Goal: Obtain resource: Obtain resource

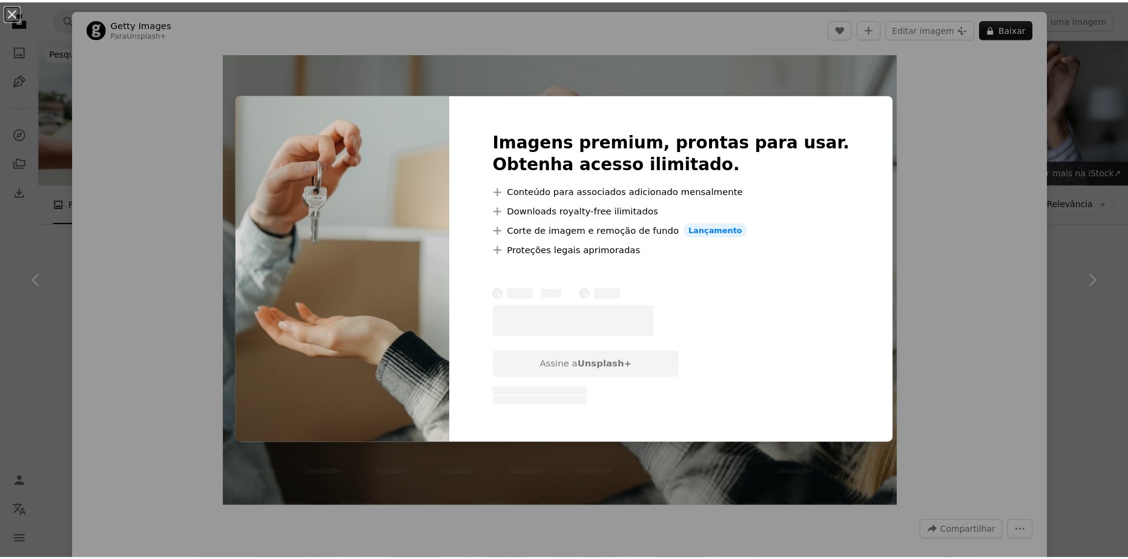
scroll to position [727, 0]
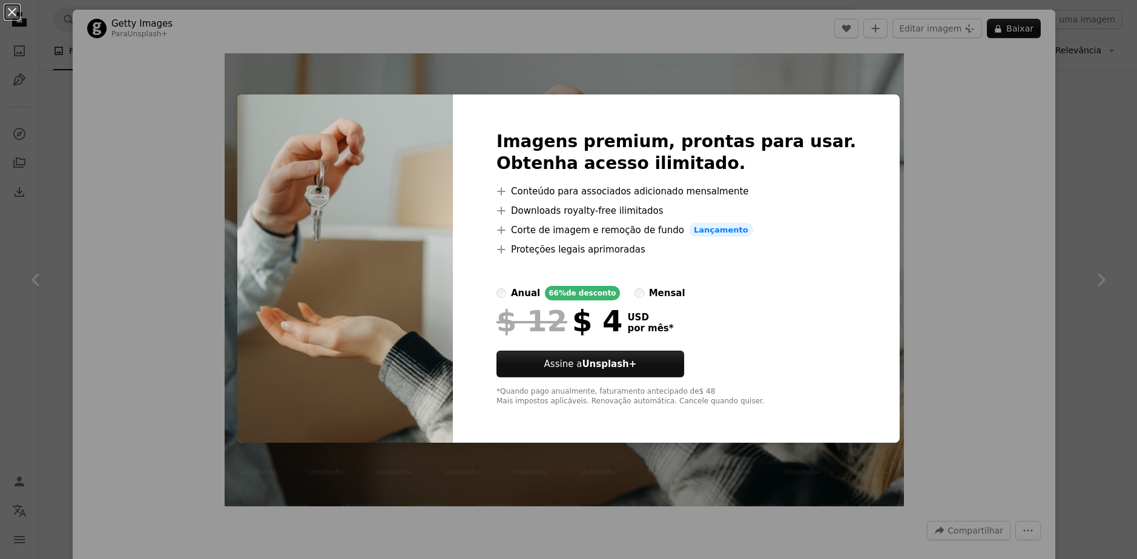
click at [948, 180] on div "An X shape Imagens premium, prontas para usar. Obtenha acesso ilimitado. A plus…" at bounding box center [568, 279] width 1137 height 559
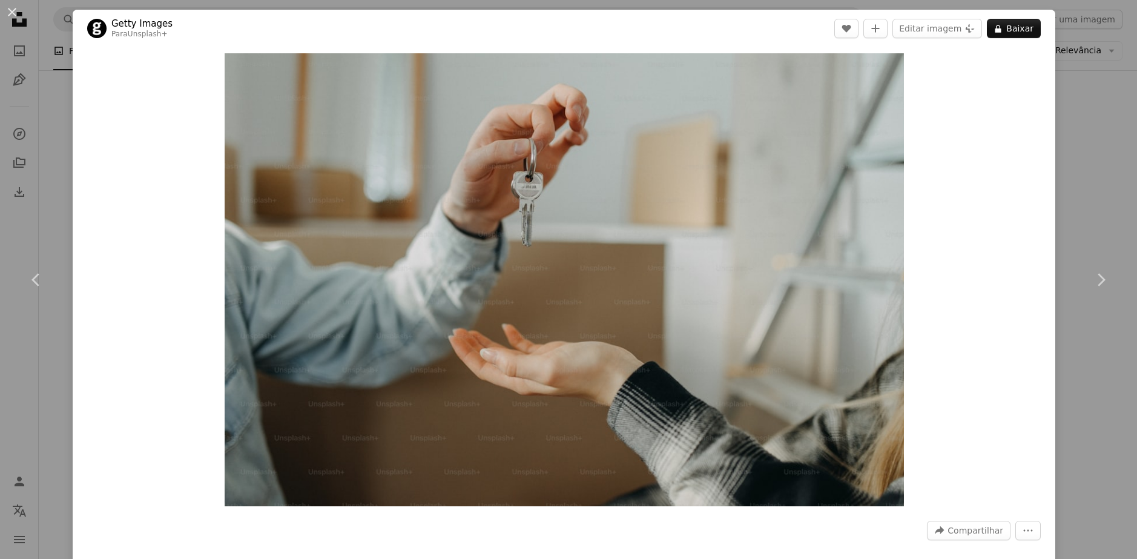
click at [1090, 106] on div "An X shape Chevron left Chevron right Getty Images Para Unsplash+ A heart A plu…" at bounding box center [568, 279] width 1137 height 559
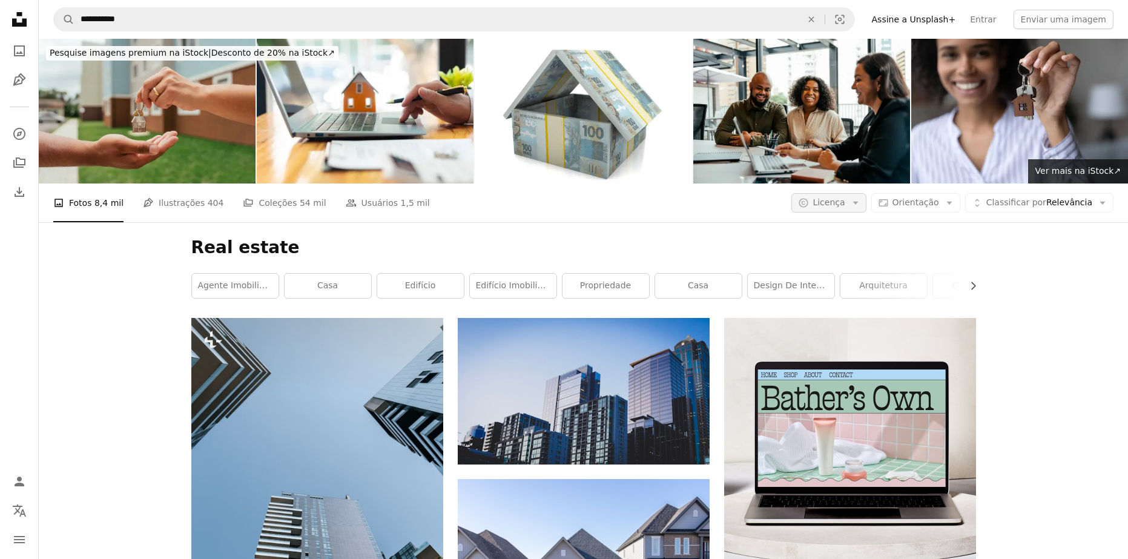
click at [861, 204] on icon "Arrow down" at bounding box center [855, 202] width 11 height 11
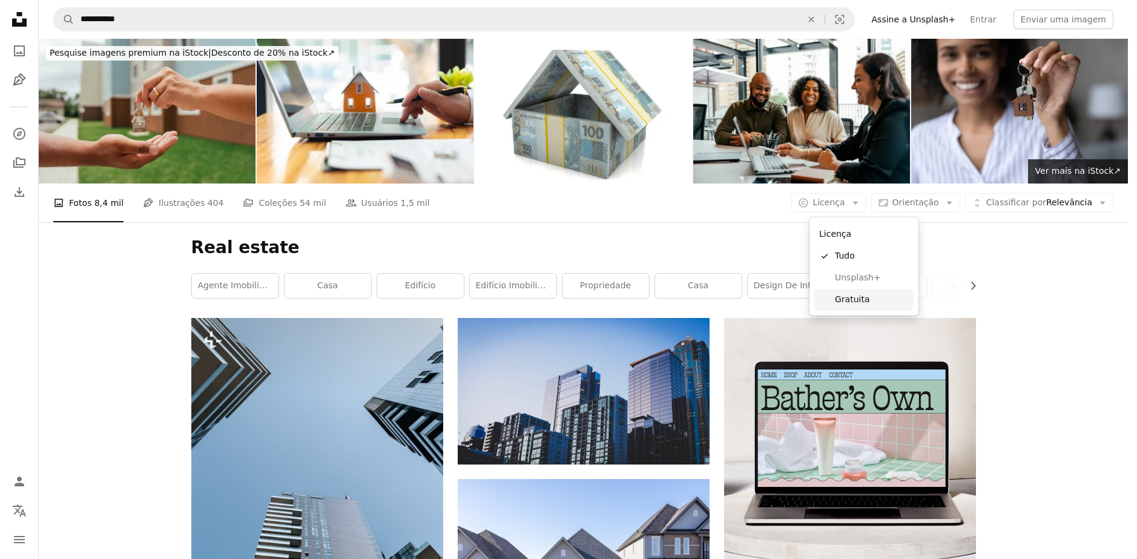
click at [868, 296] on span "Gratuita" at bounding box center [872, 300] width 74 height 12
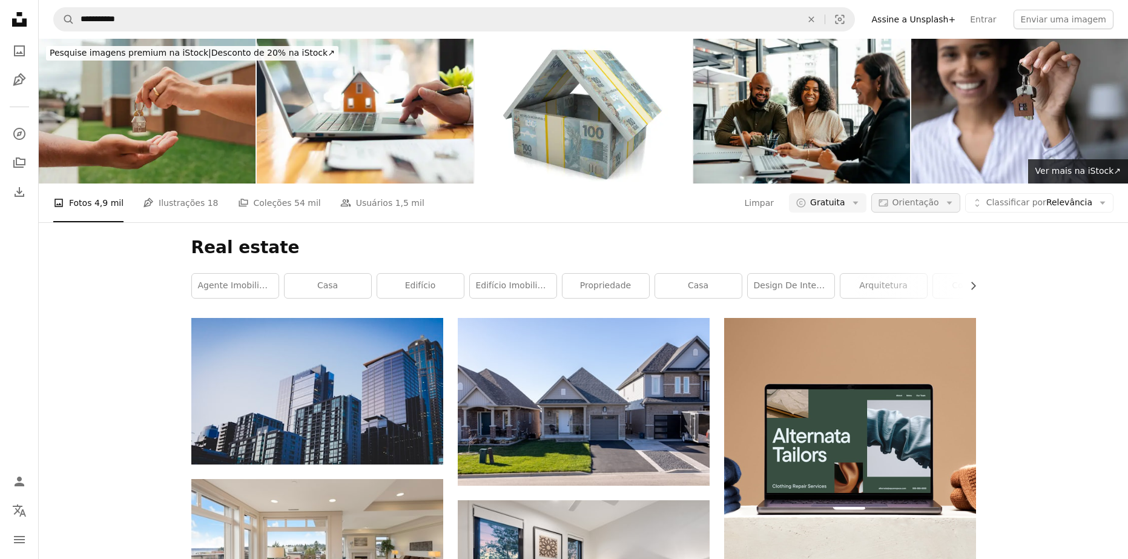
click at [953, 205] on icon "Arrow down" at bounding box center [949, 202] width 11 height 11
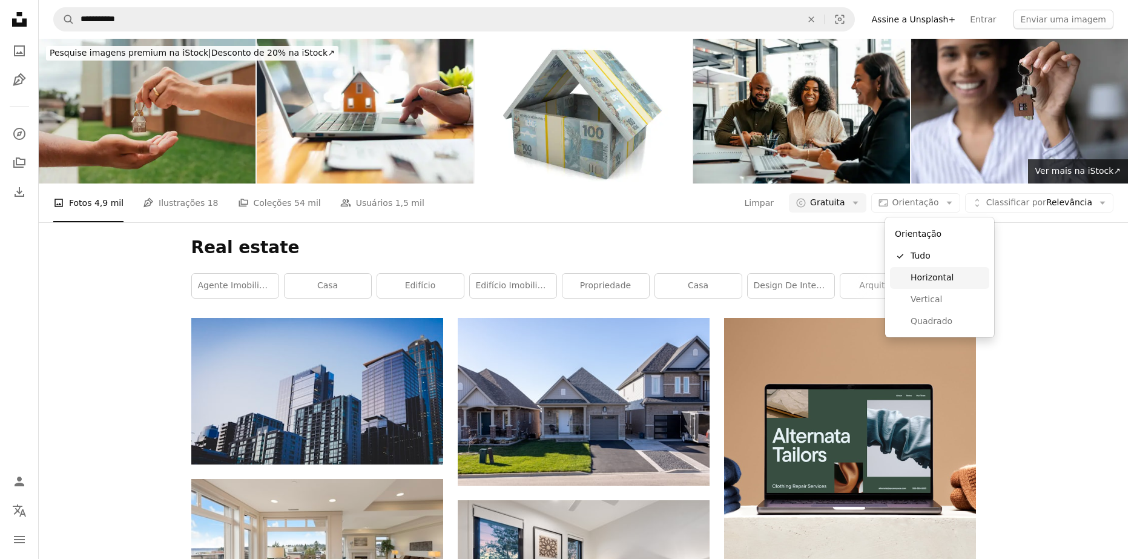
click at [946, 286] on link "Horizontal" at bounding box center [939, 278] width 99 height 22
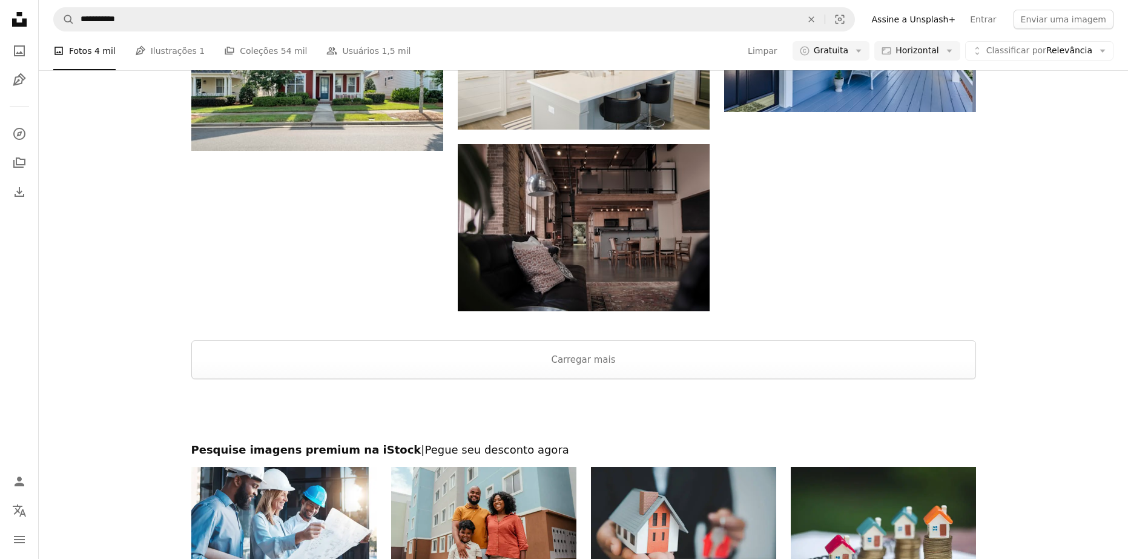
scroll to position [1453, 0]
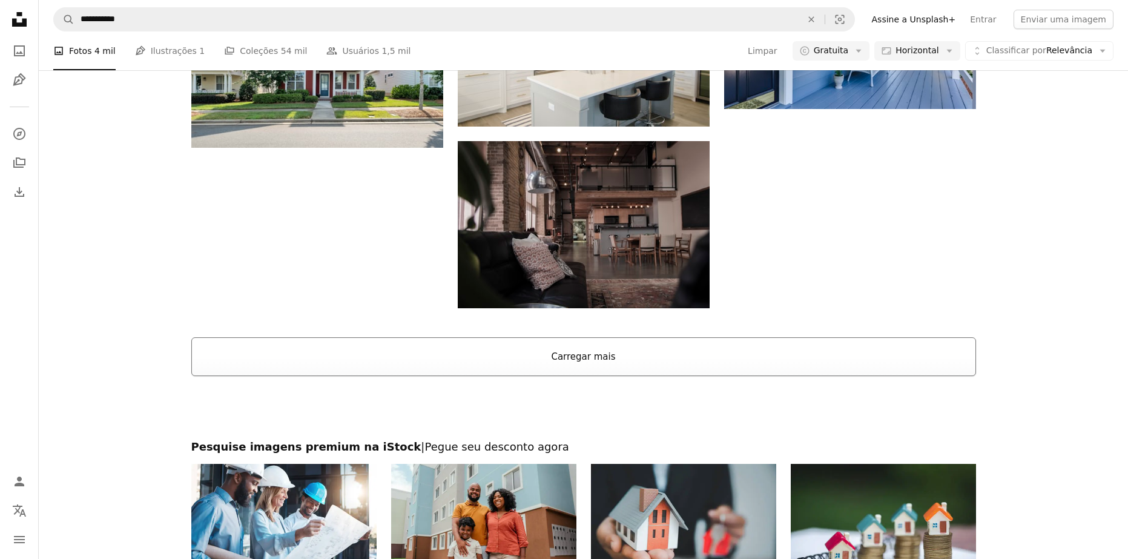
click at [744, 352] on button "Carregar mais" at bounding box center [583, 356] width 785 height 39
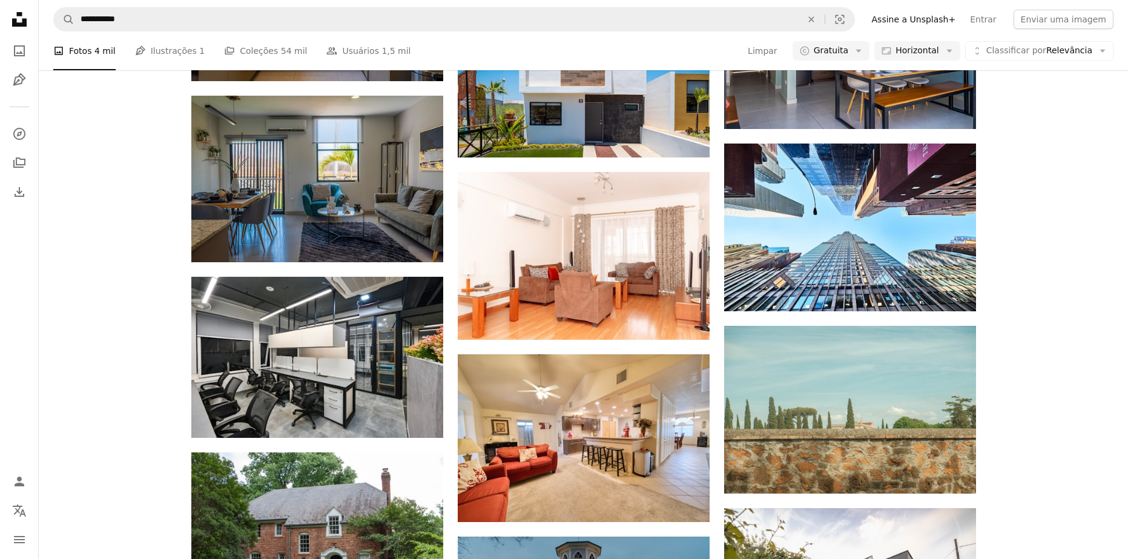
scroll to position [42635, 0]
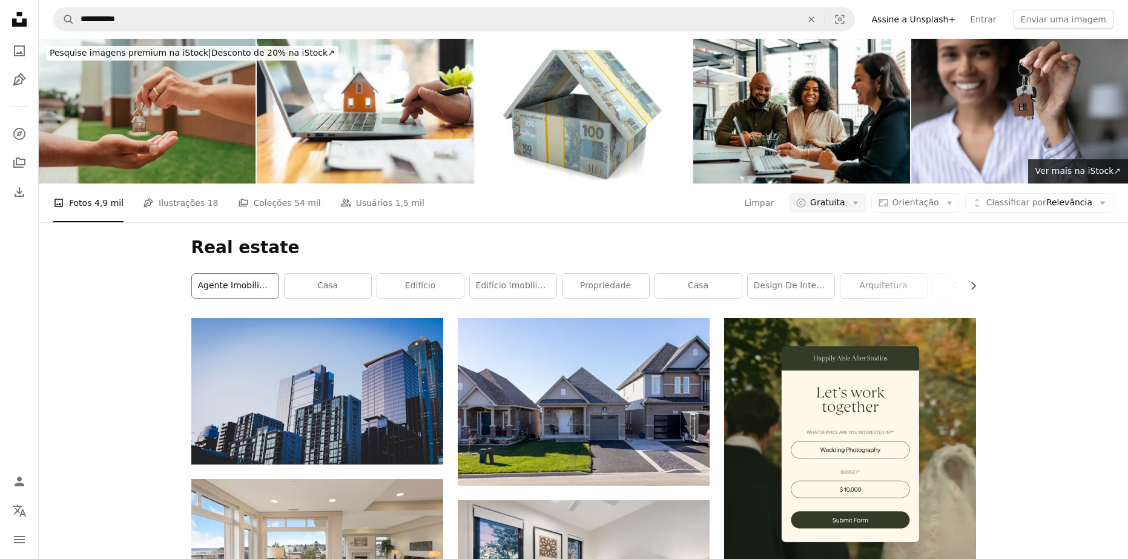
click at [239, 279] on link "agente imobiliário" at bounding box center [235, 286] width 87 height 24
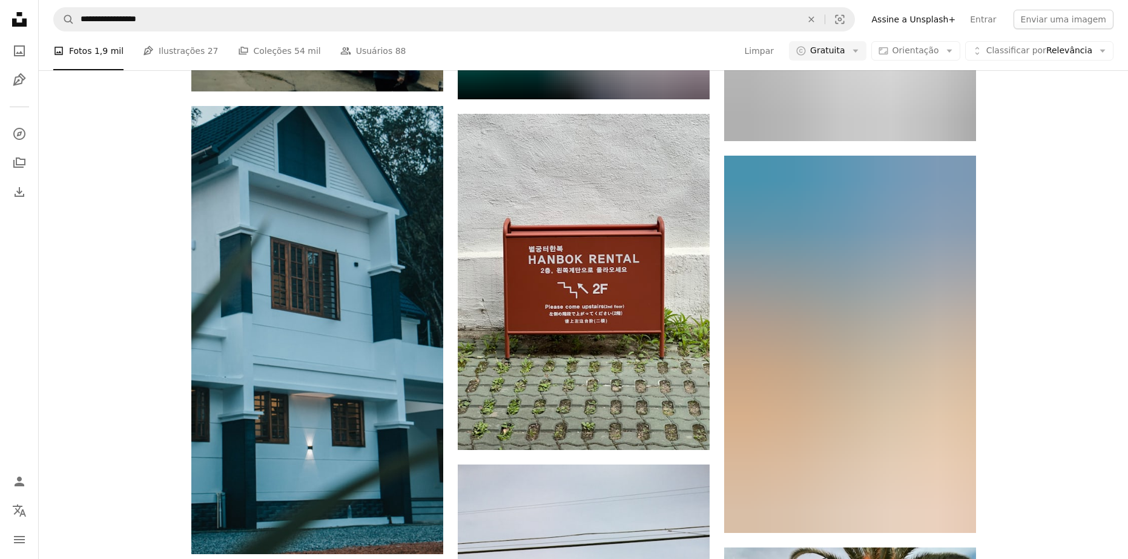
scroll to position [22529, 0]
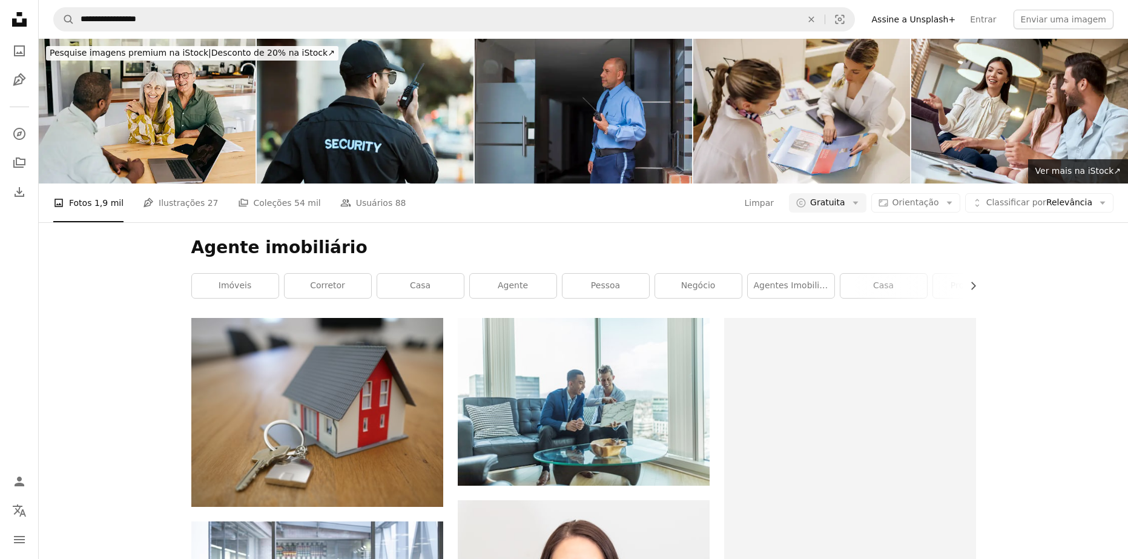
scroll to position [22529, 0]
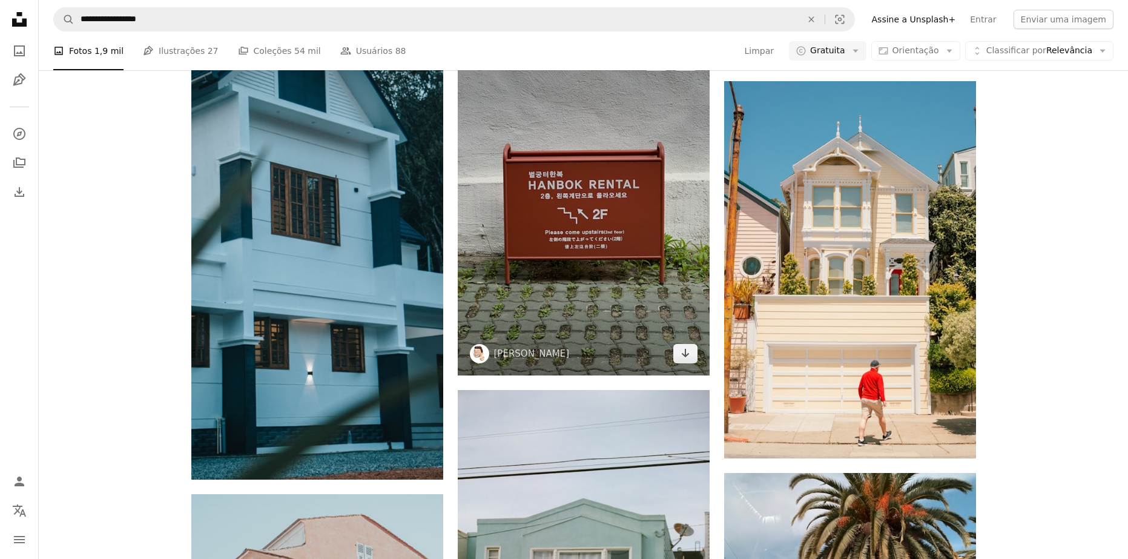
drag, startPoint x: 576, startPoint y: 271, endPoint x: 575, endPoint y: 264, distance: 7.3
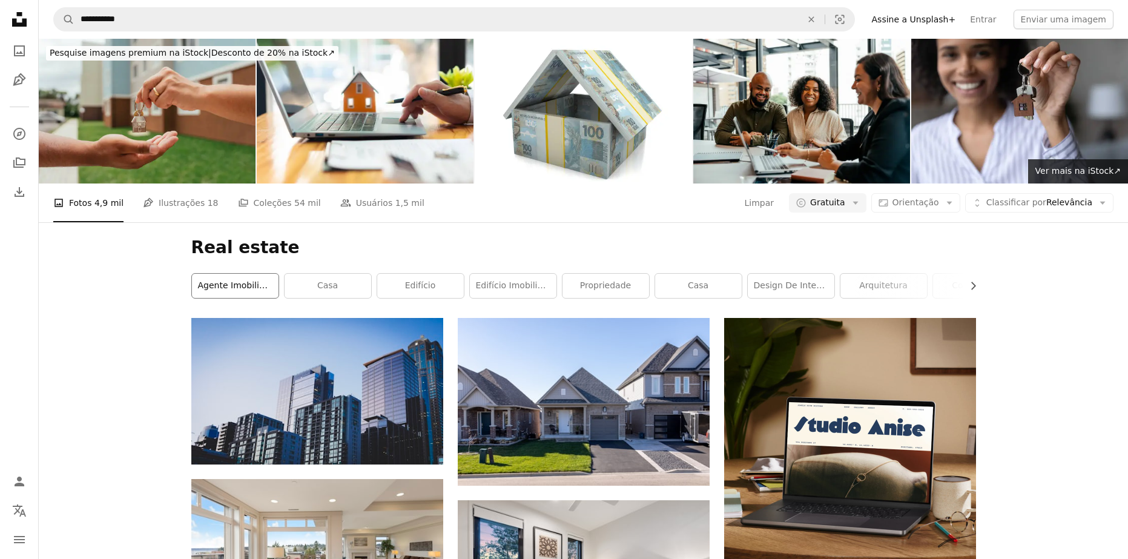
click at [266, 294] on link "agente imobiliário" at bounding box center [235, 286] width 87 height 24
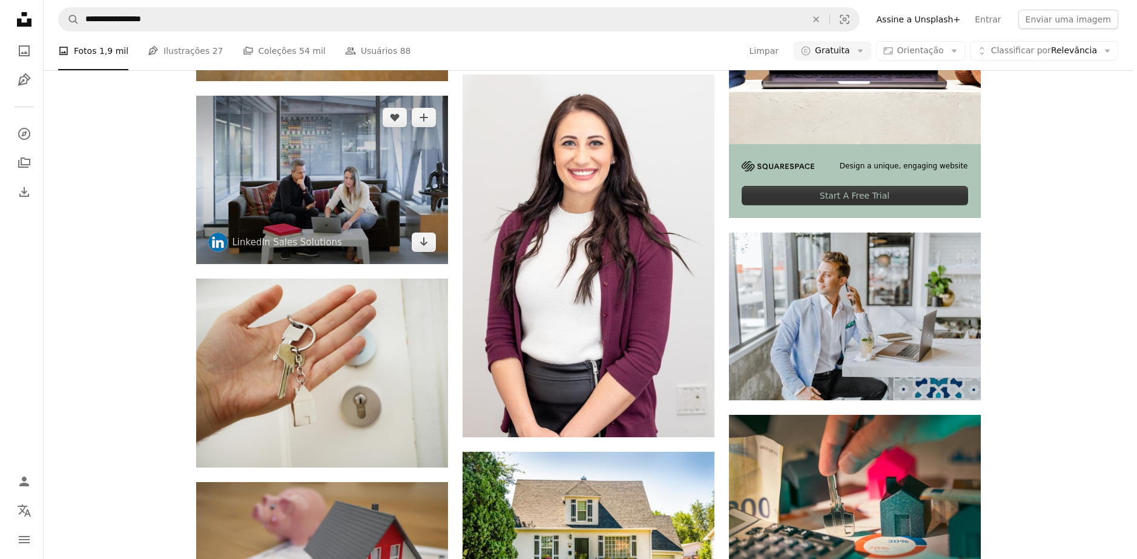
scroll to position [424, 0]
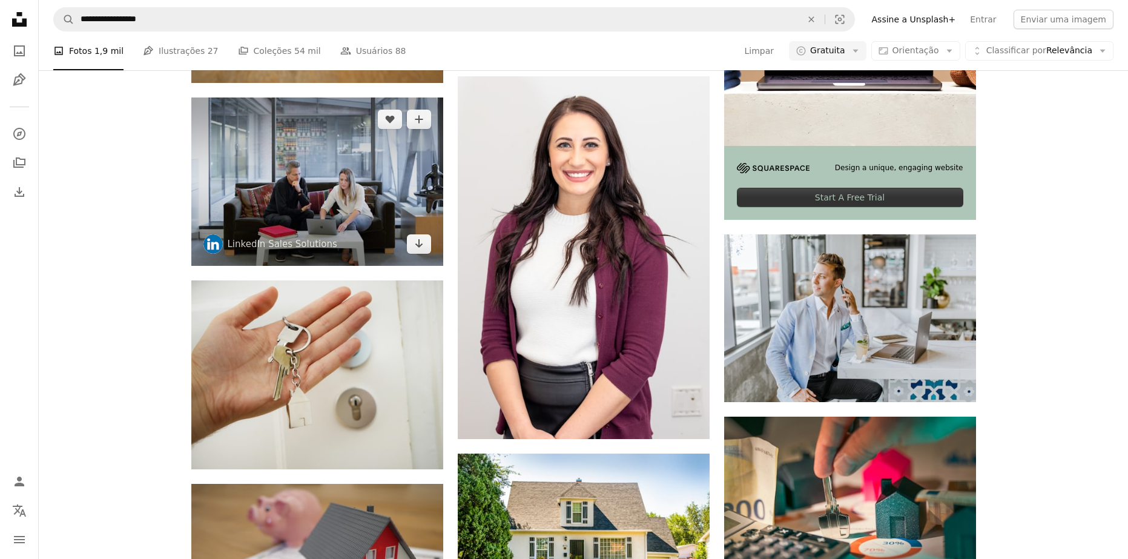
click at [383, 219] on img at bounding box center [317, 182] width 252 height 168
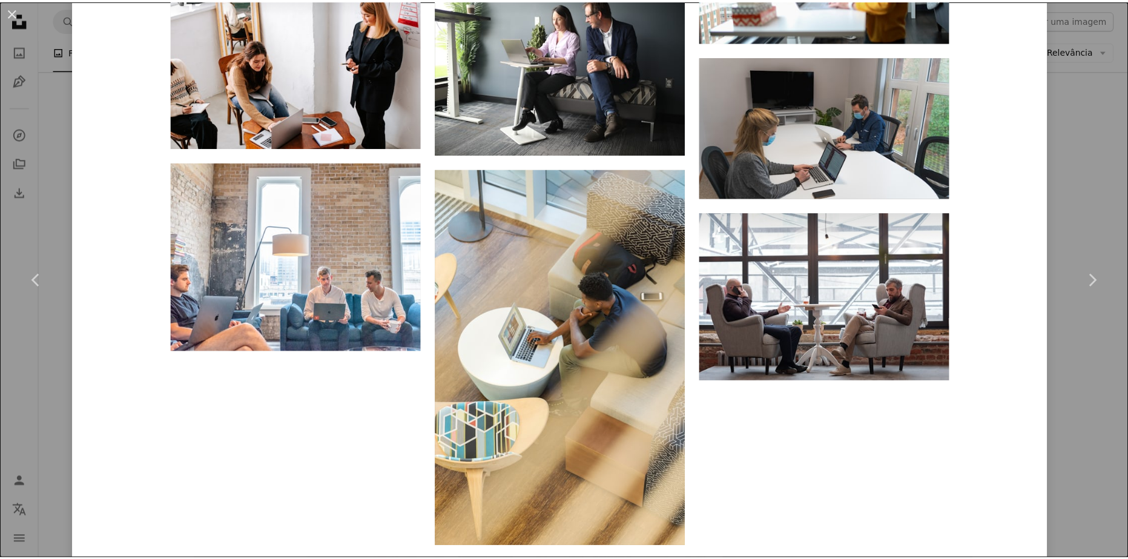
scroll to position [3025, 0]
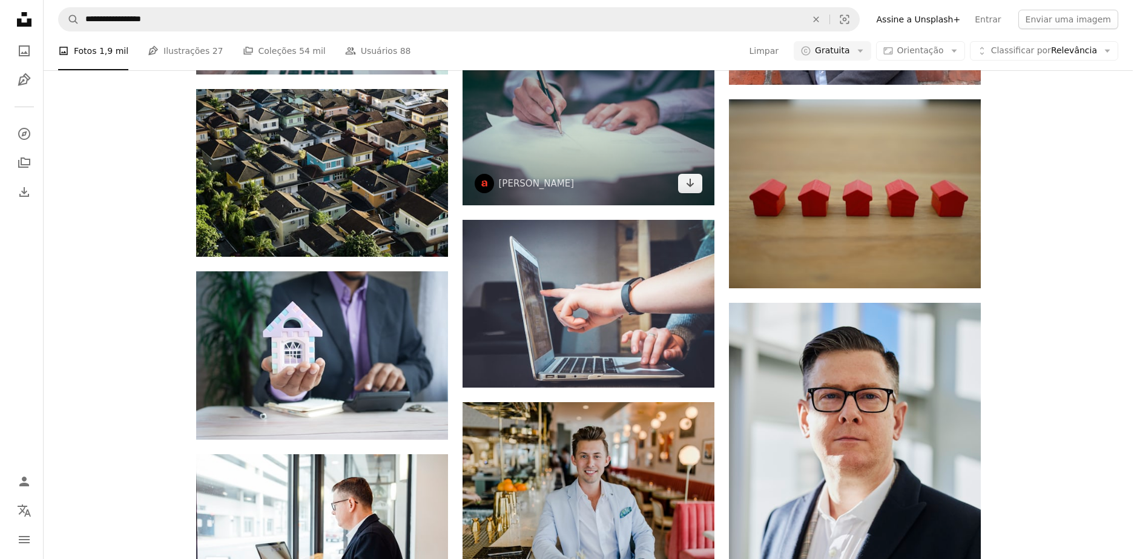
scroll to position [1211, 0]
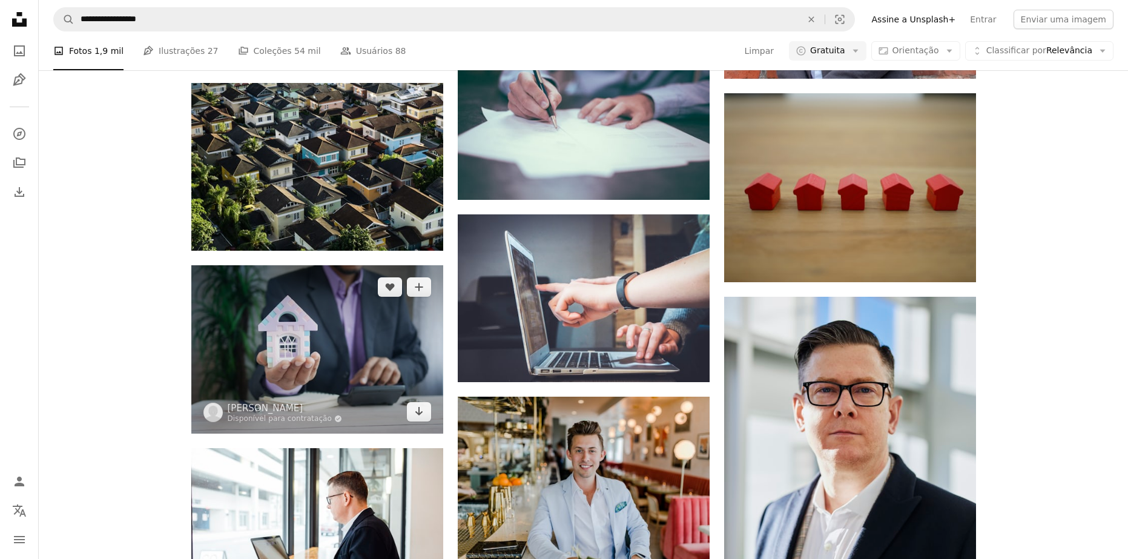
click at [390, 336] on img at bounding box center [317, 349] width 252 height 168
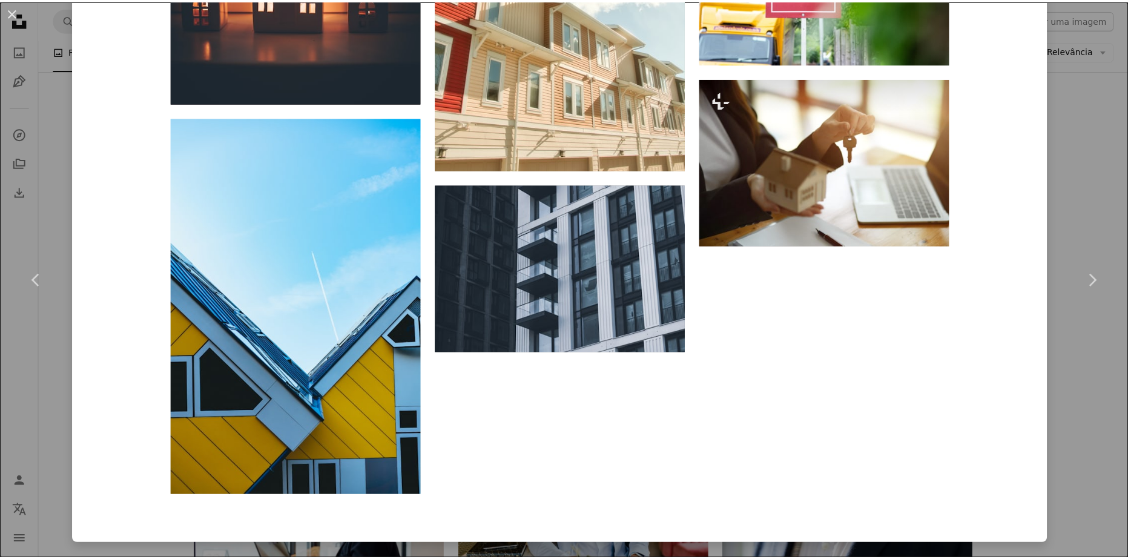
scroll to position [5403, 0]
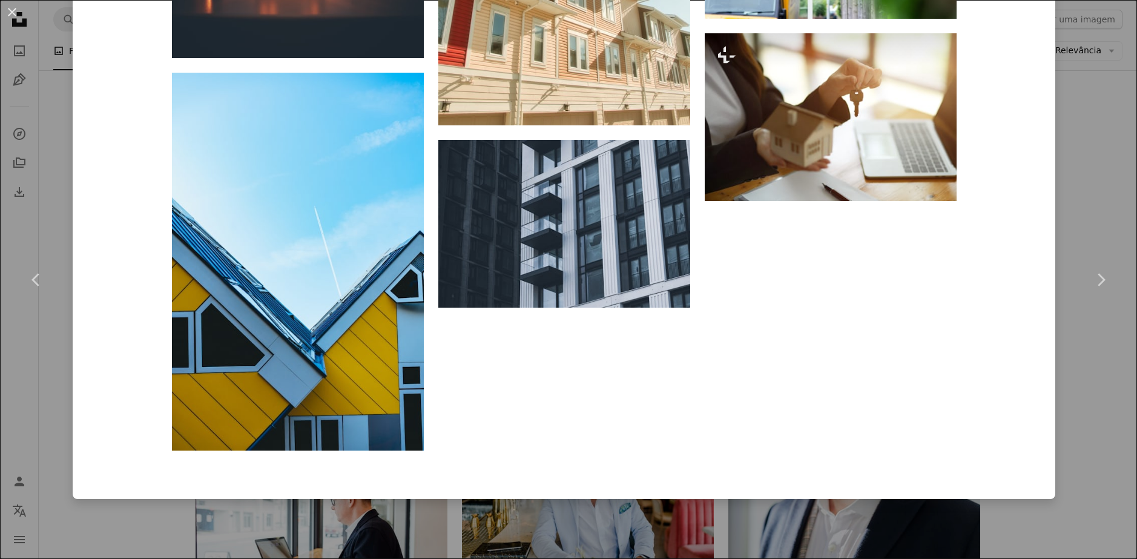
drag, startPoint x: 587, startPoint y: 331, endPoint x: 626, endPoint y: 320, distance: 40.8
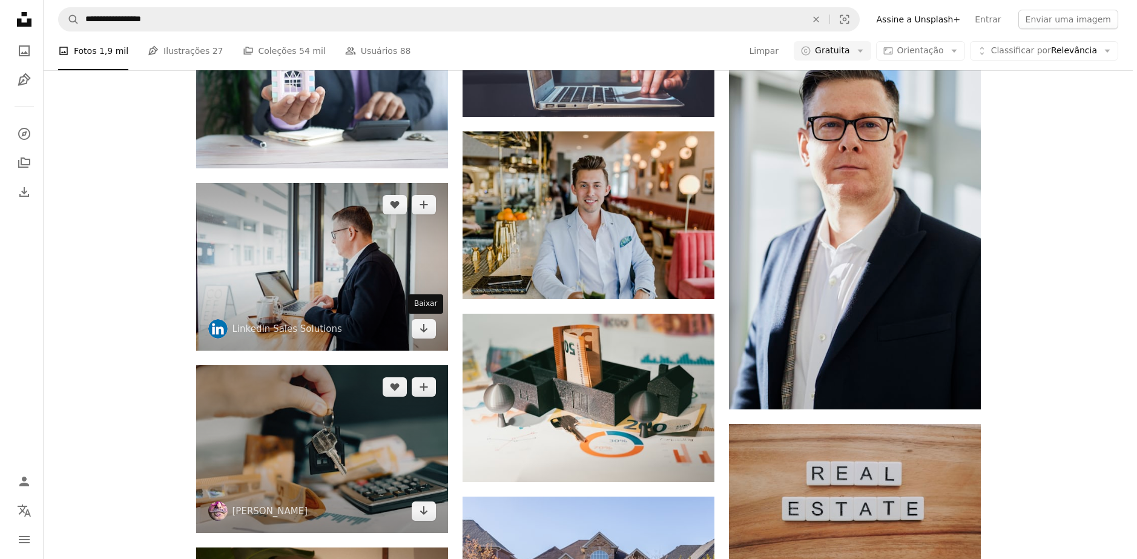
scroll to position [1575, 0]
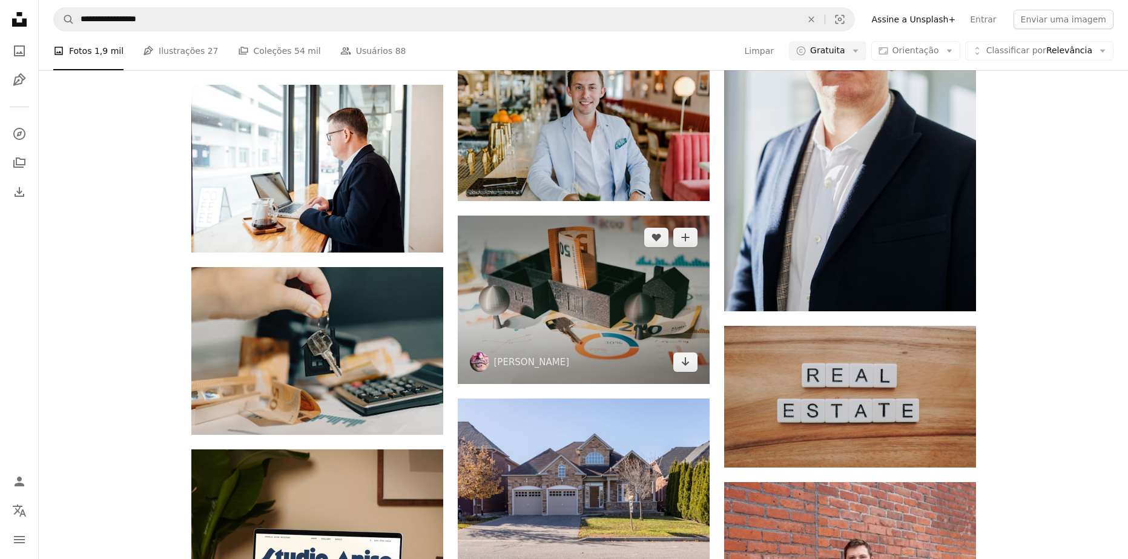
click at [580, 317] on img at bounding box center [584, 300] width 252 height 168
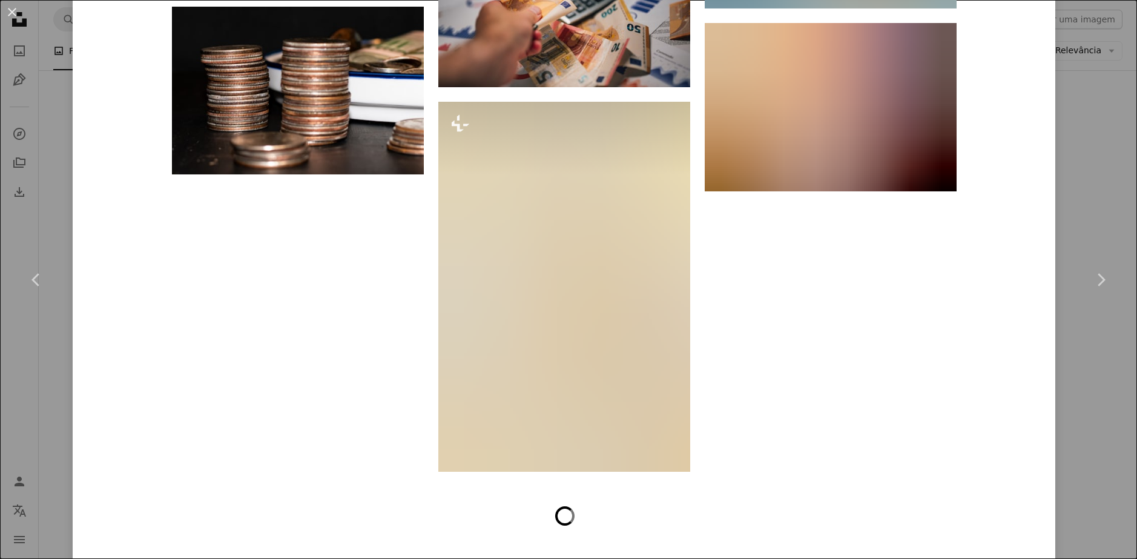
scroll to position [4988, 0]
